Goal: Check status: Check status

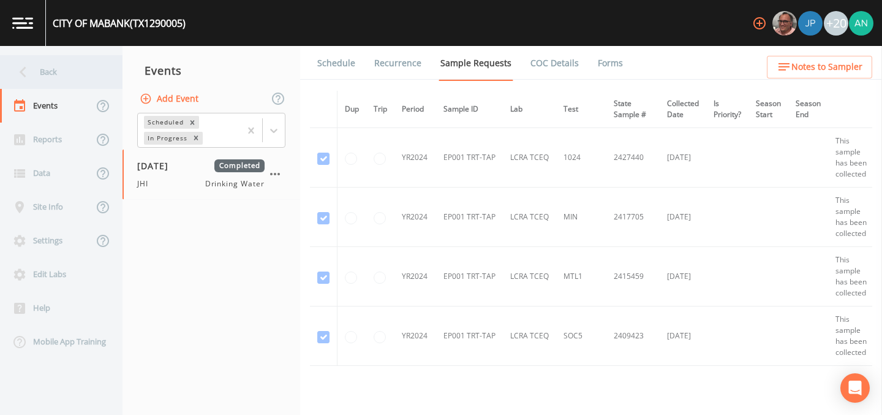
click at [35, 81] on div "Back" at bounding box center [55, 72] width 110 height 34
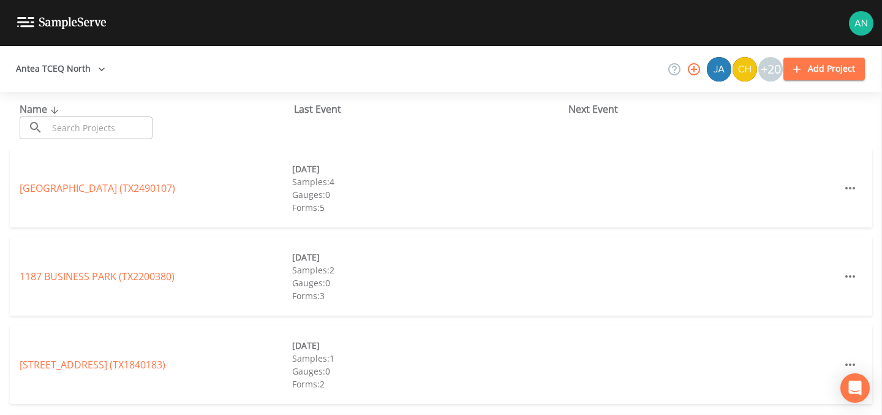
click at [104, 127] on input "text" at bounding box center [100, 127] width 105 height 23
paste input "TX1390014"
type input "TX1390014"
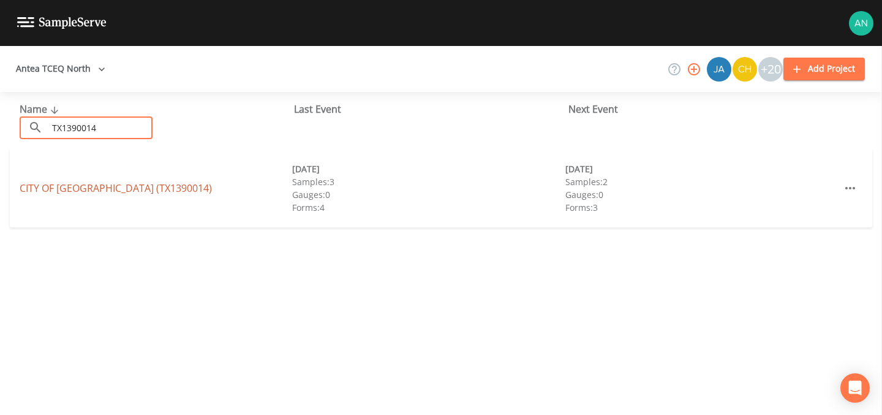
click at [107, 181] on link "CITY OF [GEOGRAPHIC_DATA] (TX1390014)" at bounding box center [116, 187] width 192 height 13
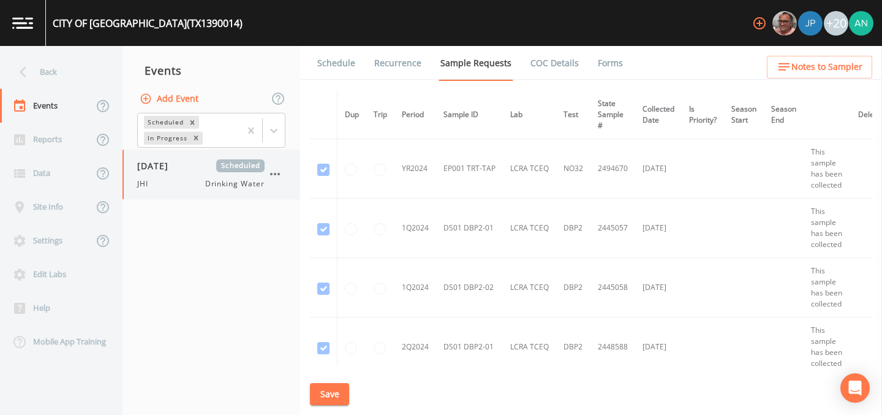
click at [172, 192] on div "[DATE] Scheduled JHI Drinking Water" at bounding box center [212, 175] width 178 height 50
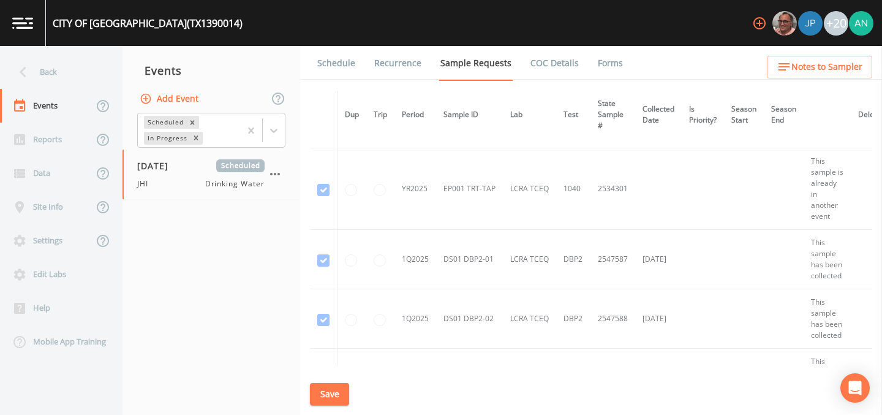
scroll to position [526, 0]
click at [271, 123] on div at bounding box center [274, 131] width 22 height 22
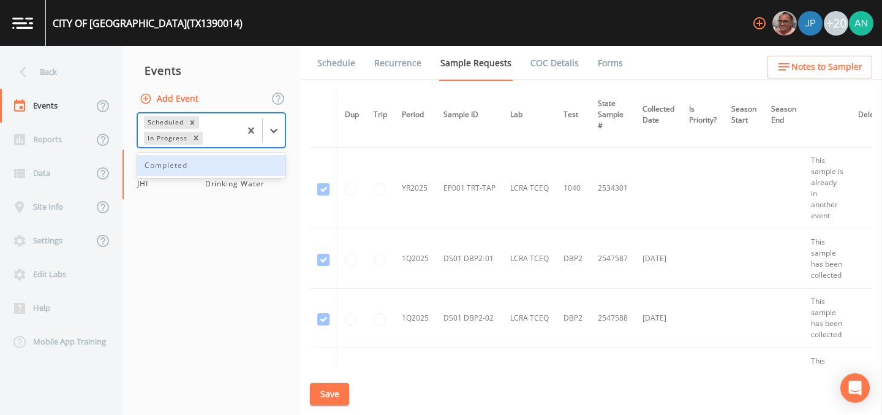
click at [251, 168] on div "Completed" at bounding box center [211, 165] width 148 height 21
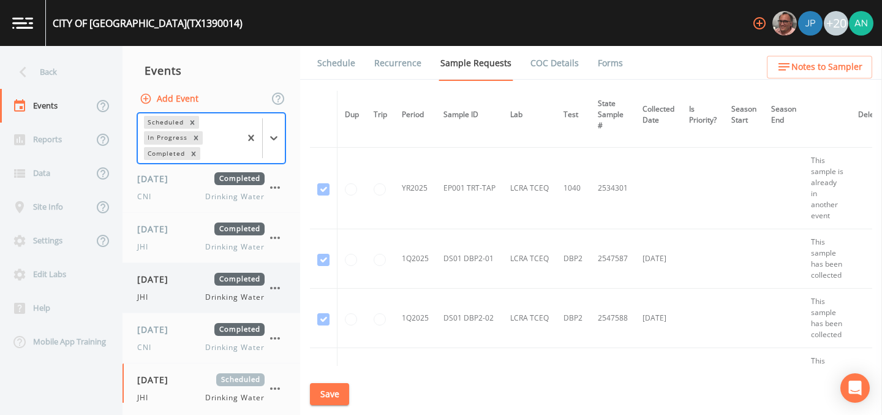
scroll to position [11, 0]
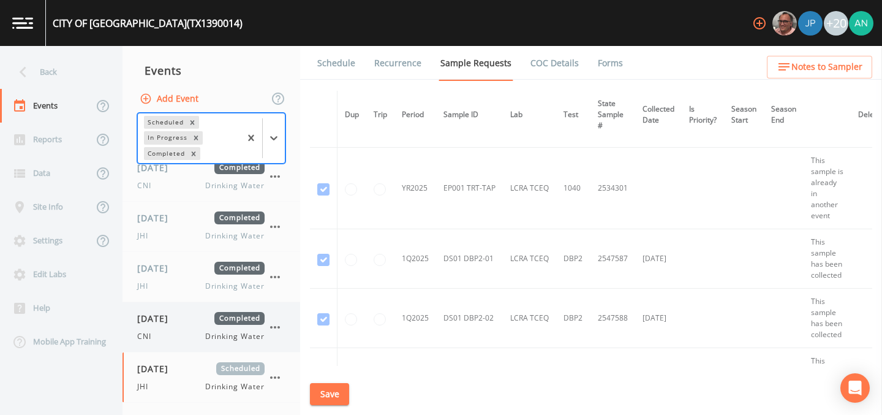
click at [181, 335] on div "CNI Drinking Water" at bounding box center [200, 336] width 127 height 11
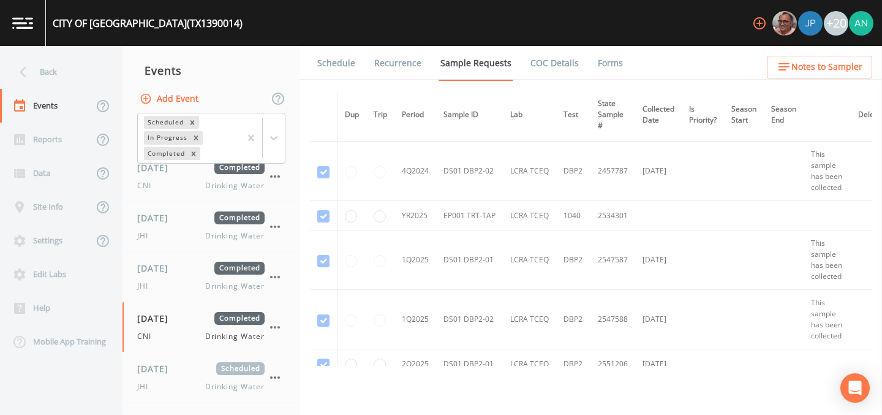
scroll to position [425, 0]
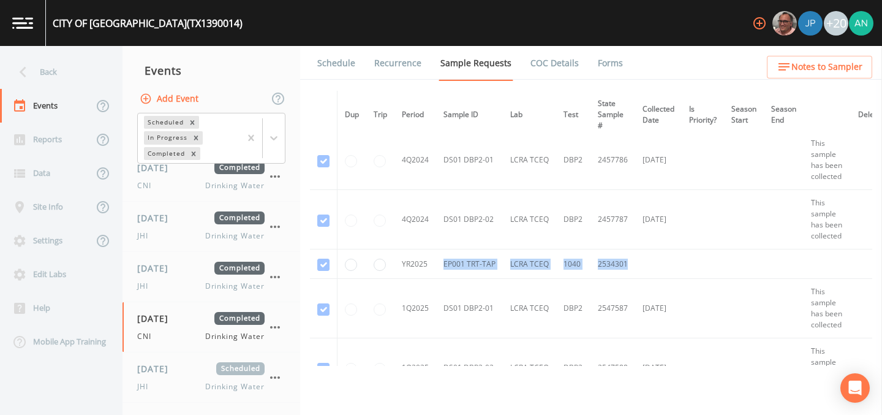
drag, startPoint x: 449, startPoint y: 264, endPoint x: 647, endPoint y: 266, distance: 198.0
click at [647, 266] on tr "YR2025 EP001 TRT-TAP LCRA TCEQ [PHONE_NUMBER]" at bounding box center [603, 263] width 586 height 29
copy tr "EP001 TRT-TAP LCRA TCEQ [PHONE_NUMBER]"
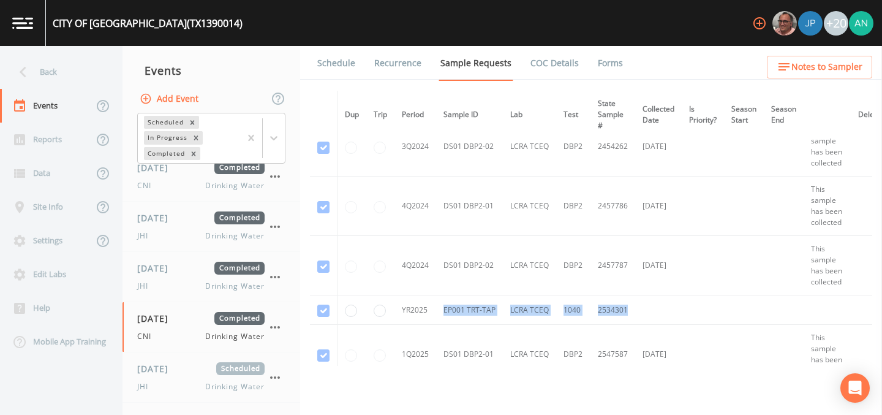
scroll to position [377, 0]
copy tr "EP001 TRT-TAP LCRA TCEQ [PHONE_NUMBER]"
